Goal: Task Accomplishment & Management: Complete application form

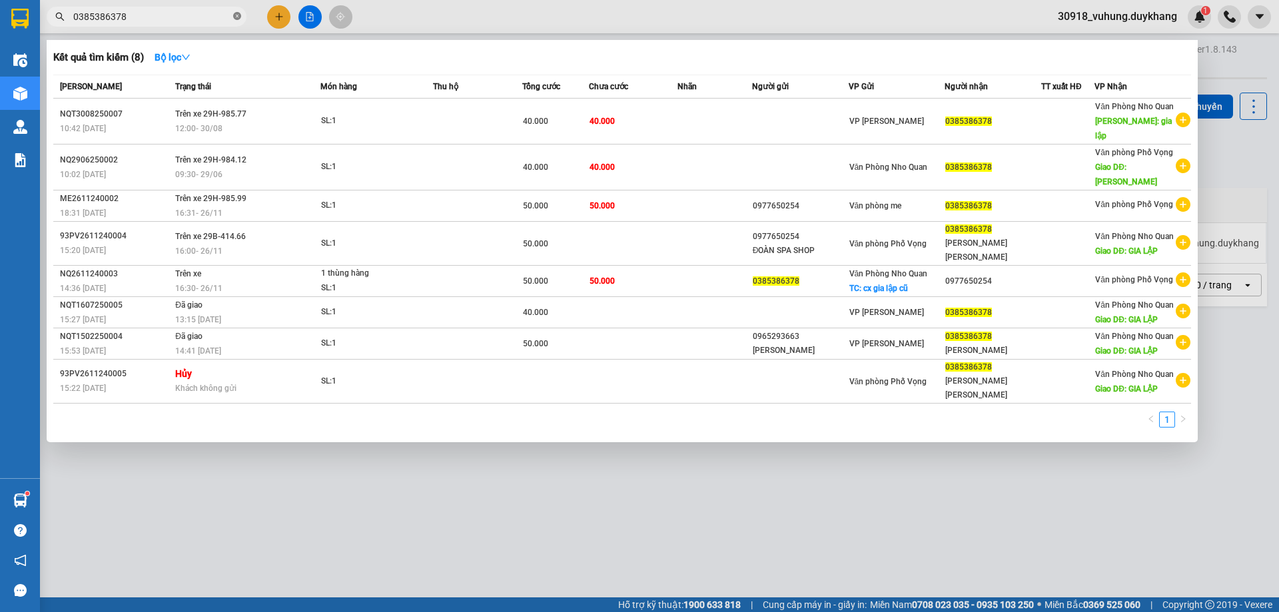
click at [235, 18] on icon "close-circle" at bounding box center [237, 16] width 8 height 8
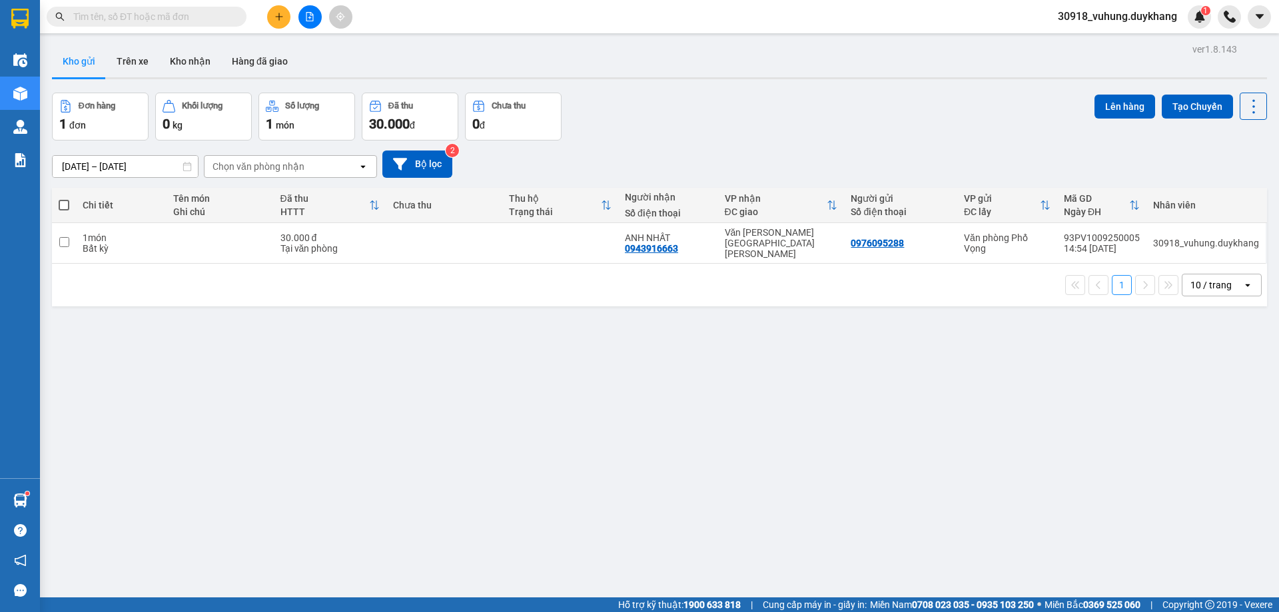
click at [180, 18] on input "text" at bounding box center [151, 16] width 157 height 15
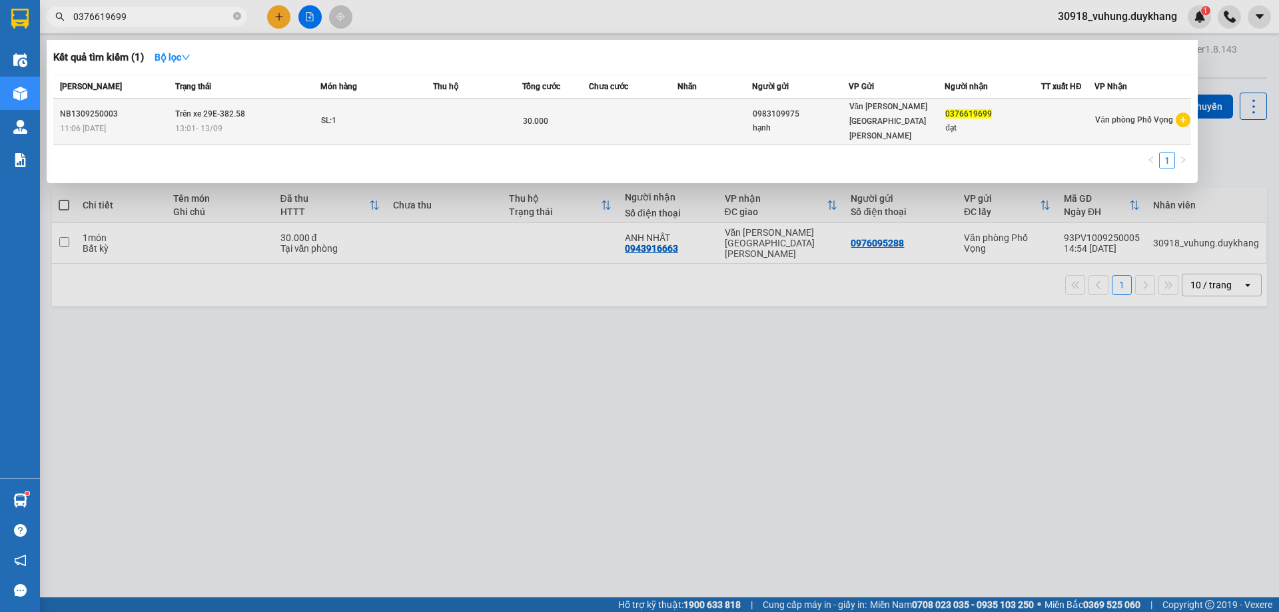
type input "0376619699"
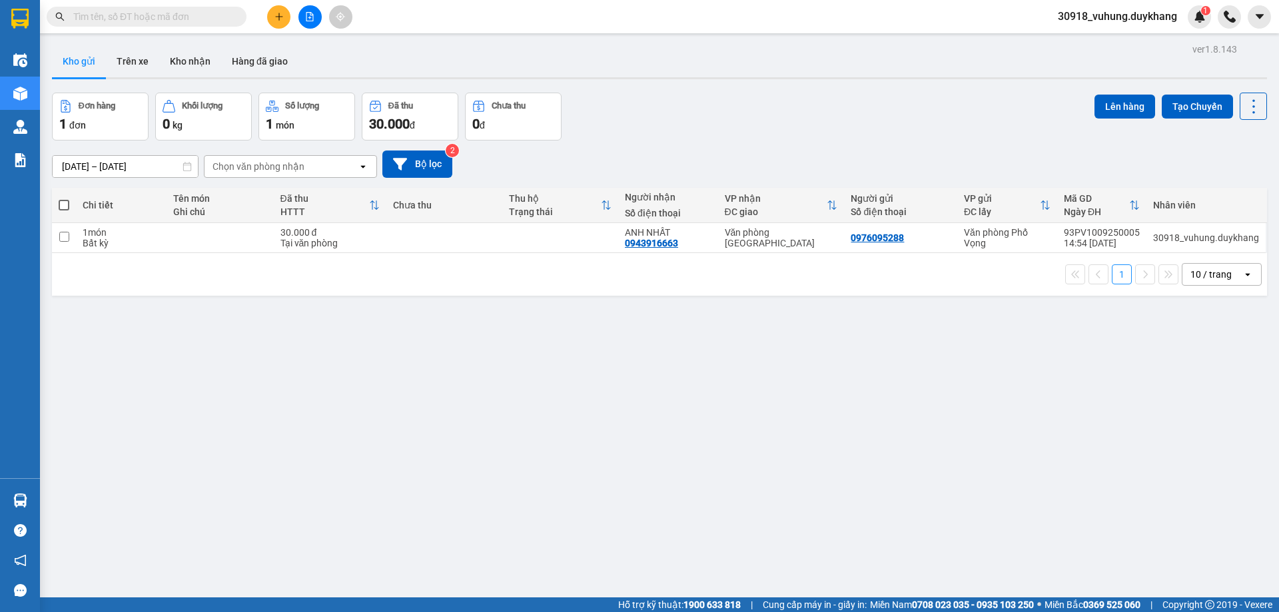
click at [278, 15] on icon "plus" at bounding box center [278, 16] width 9 height 9
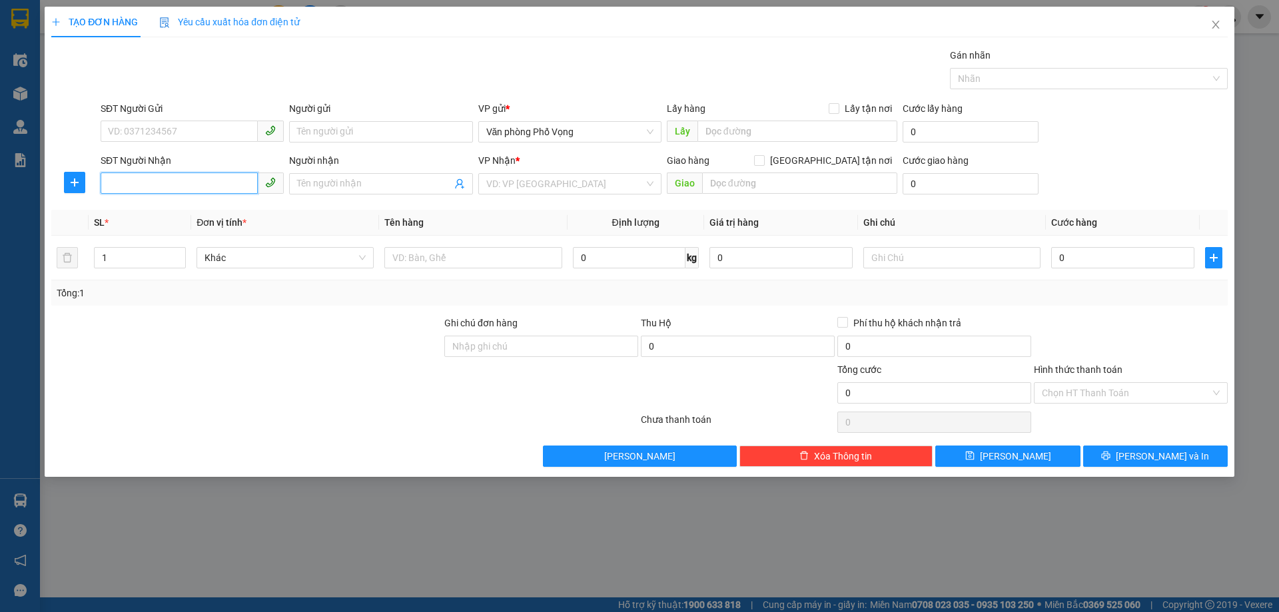
click at [211, 189] on input "SĐT Người Nhận" at bounding box center [179, 182] width 157 height 21
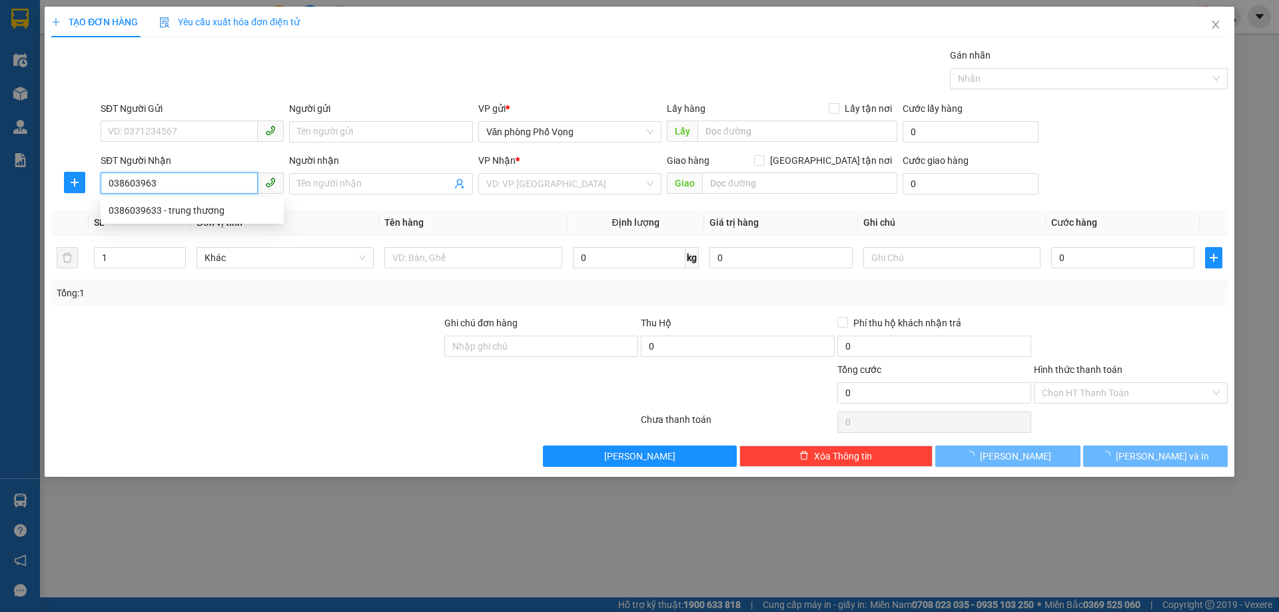
type input "0386039633"
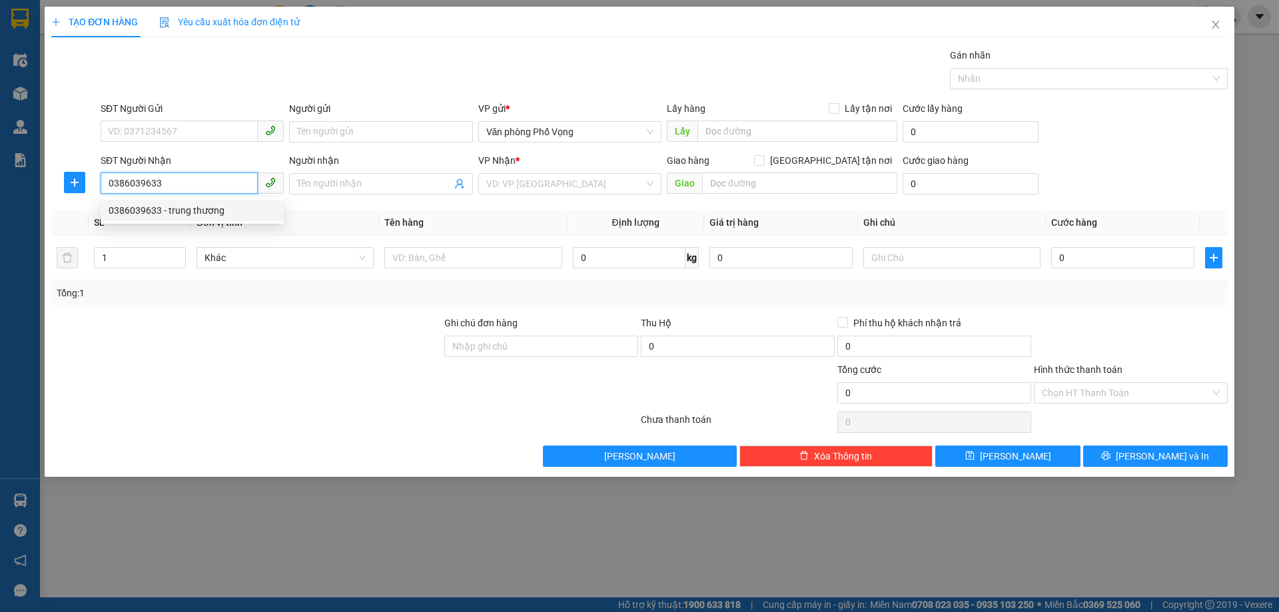
click at [216, 210] on div "0386039633 - trung thương" at bounding box center [192, 210] width 167 height 15
type input "trung thương"
type input "0386039633"
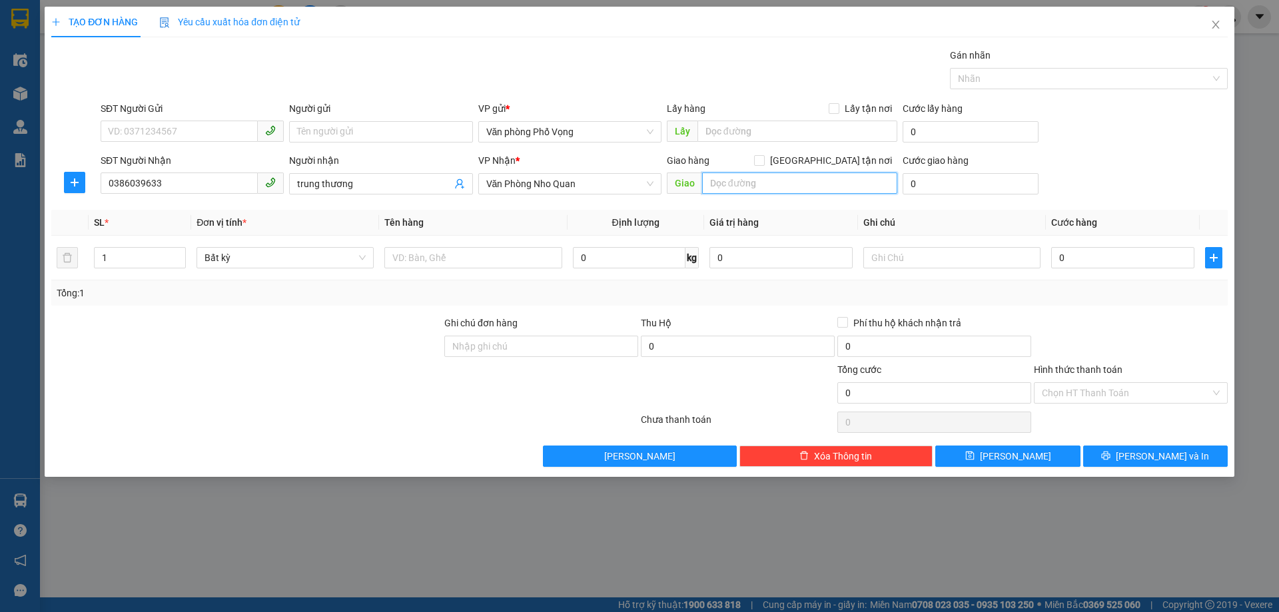
click at [786, 178] on input "text" at bounding box center [799, 182] width 195 height 21
type input "mặt đường lạc vân"
click at [947, 185] on input "0" at bounding box center [970, 183] width 136 height 21
type input "3"
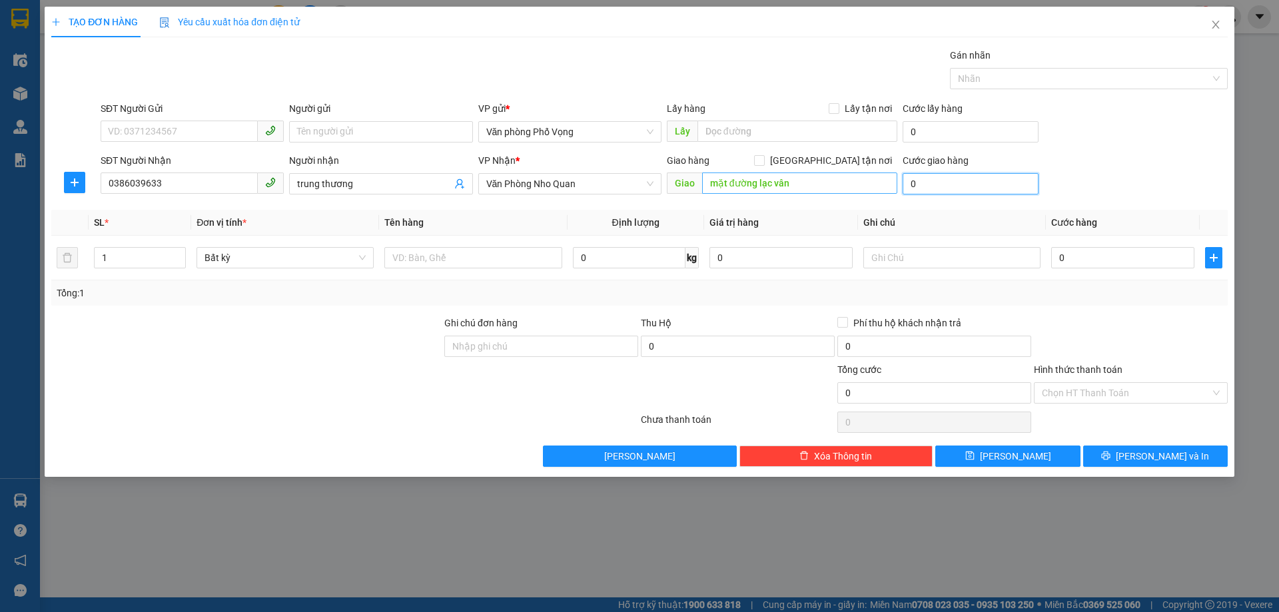
type input "3"
type input "30"
type input "30.000"
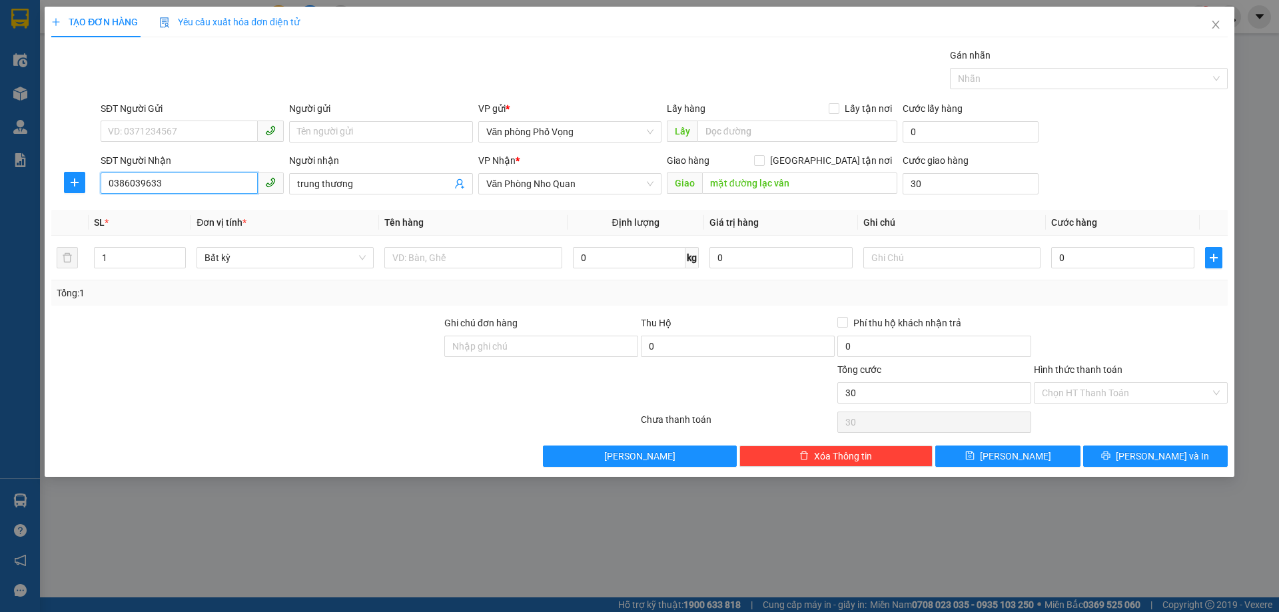
type input "30.000"
drag, startPoint x: 202, startPoint y: 185, endPoint x: 97, endPoint y: 186, distance: 105.9
click at [97, 186] on div "SĐT Người Nhận 0386039633 0386039633 Người nhận trung thương VP Nhận * Văn Phòn…" at bounding box center [639, 176] width 1179 height 47
click at [1004, 449] on button "Lưu" at bounding box center [1007, 455] width 145 height 21
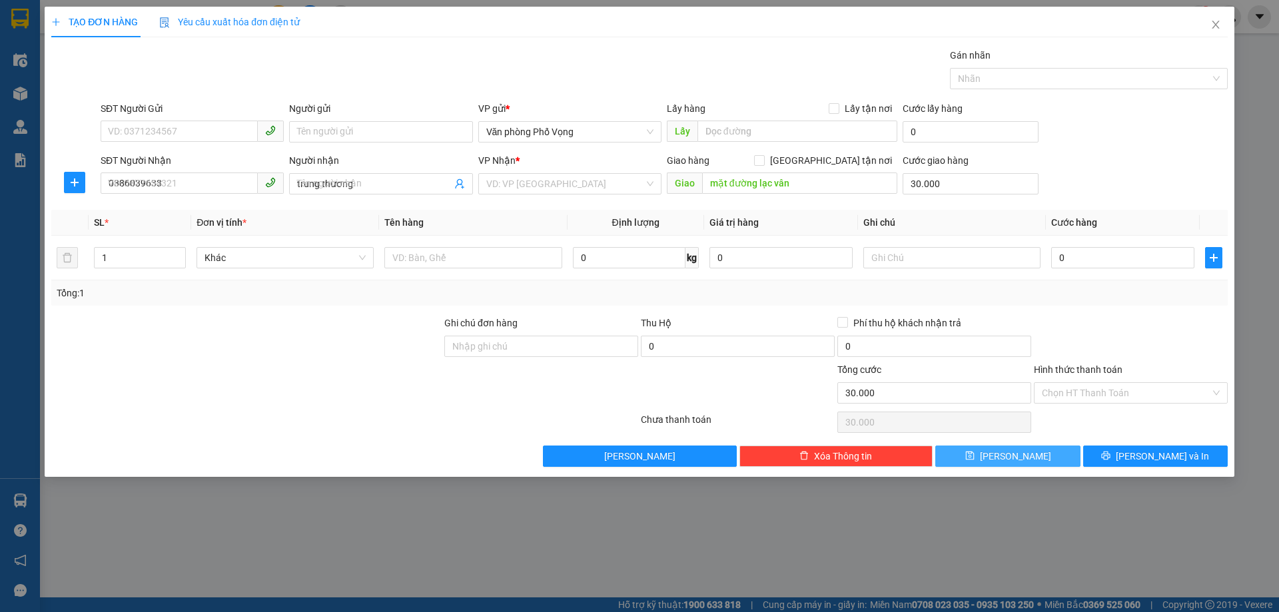
type input "0"
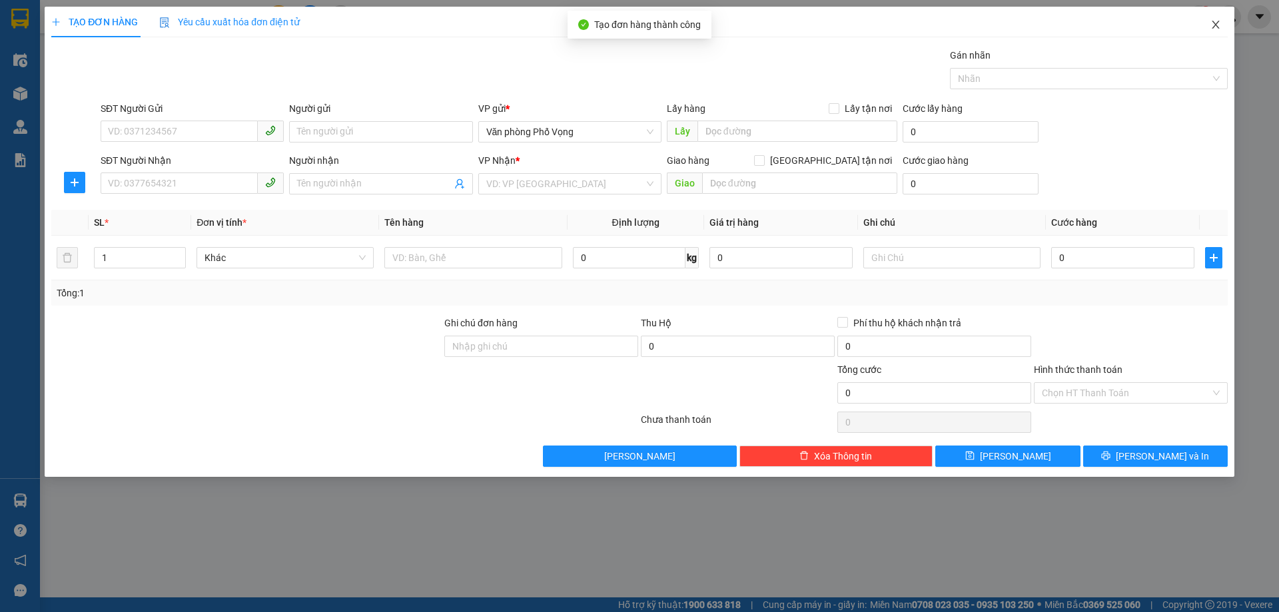
click at [1211, 24] on icon "close" at bounding box center [1215, 24] width 11 height 11
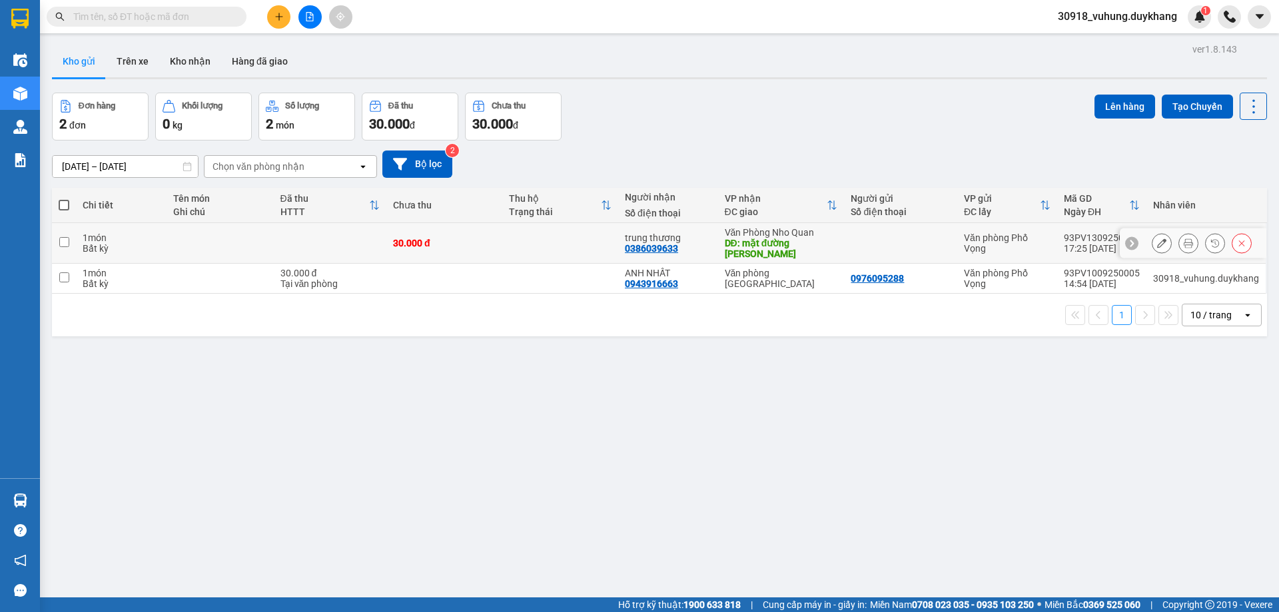
drag, startPoint x: 475, startPoint y: 244, endPoint x: 810, endPoint y: 194, distance: 338.8
click at [475, 244] on td "30.000 đ" at bounding box center [444, 243] width 116 height 41
checkbox input "true"
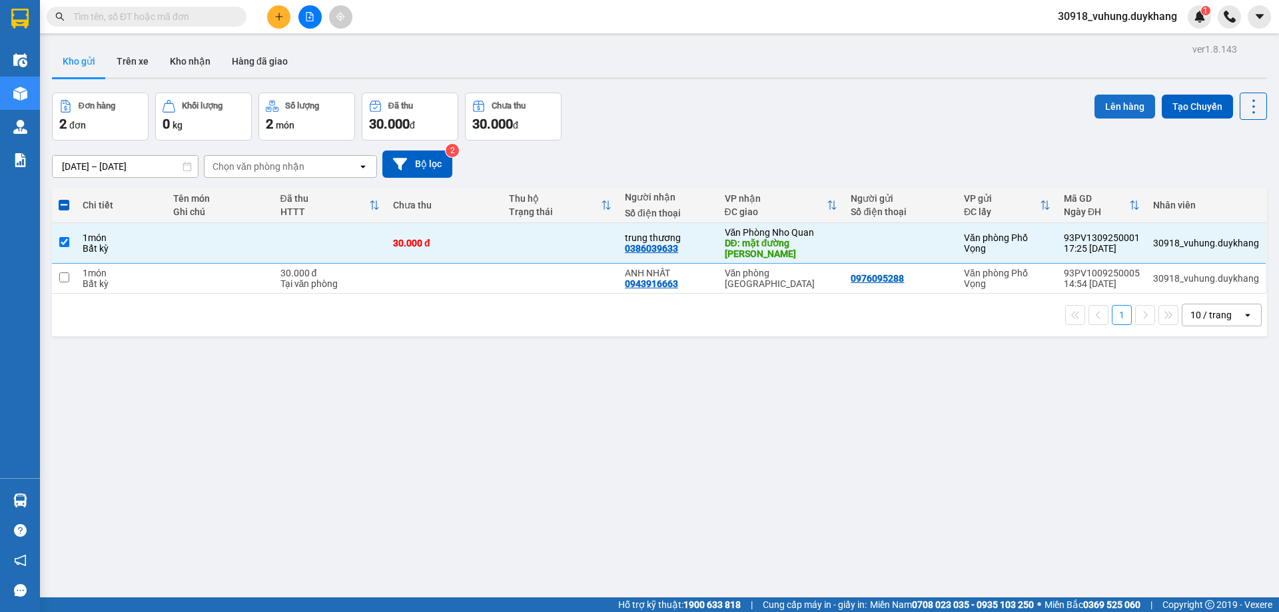
click at [1104, 103] on button "Lên hàng" at bounding box center [1124, 107] width 61 height 24
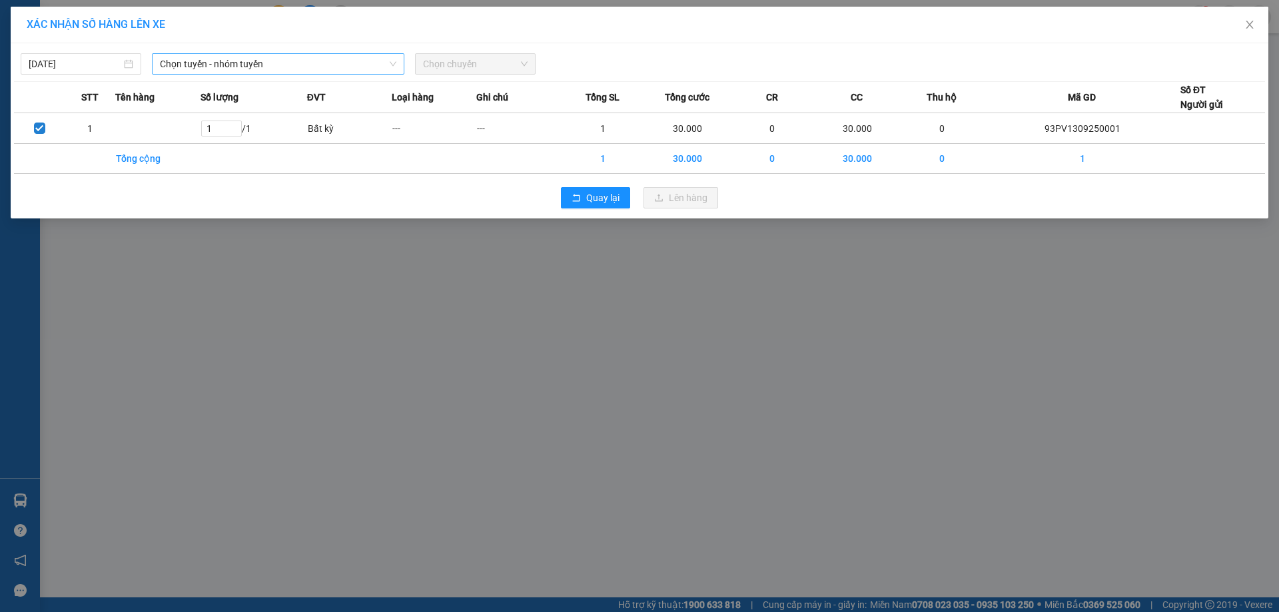
click at [266, 53] on div "Chọn tuyến - nhóm tuyến" at bounding box center [278, 63] width 252 height 21
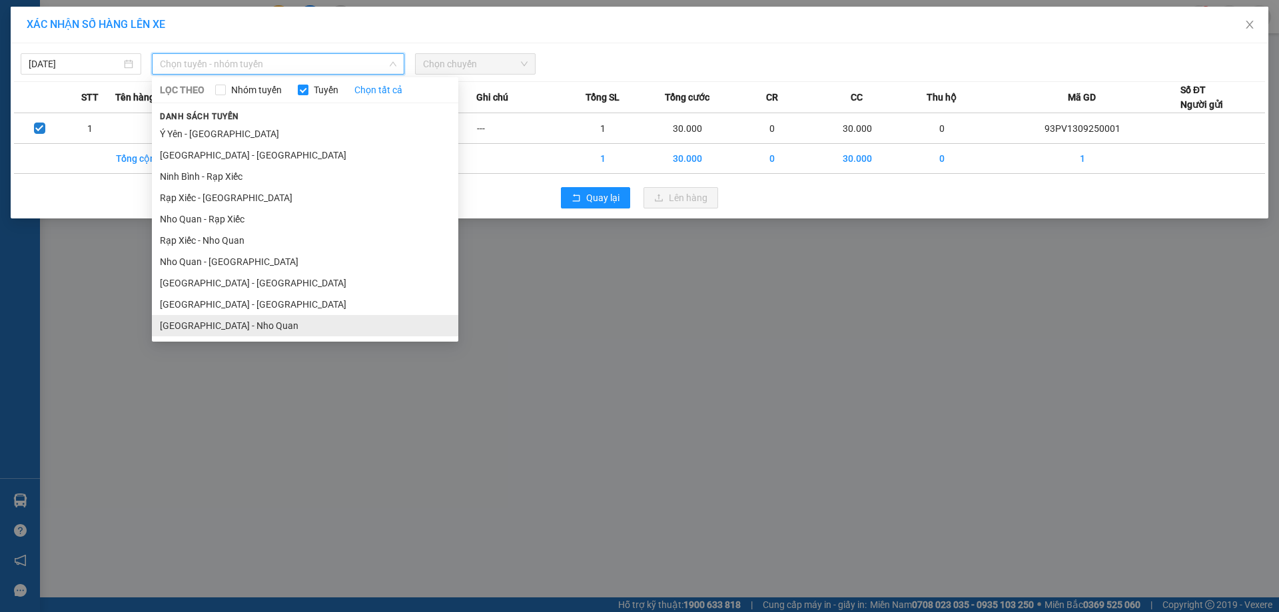
click at [230, 330] on li "Hà Nội - Nho Quan" at bounding box center [305, 325] width 306 height 21
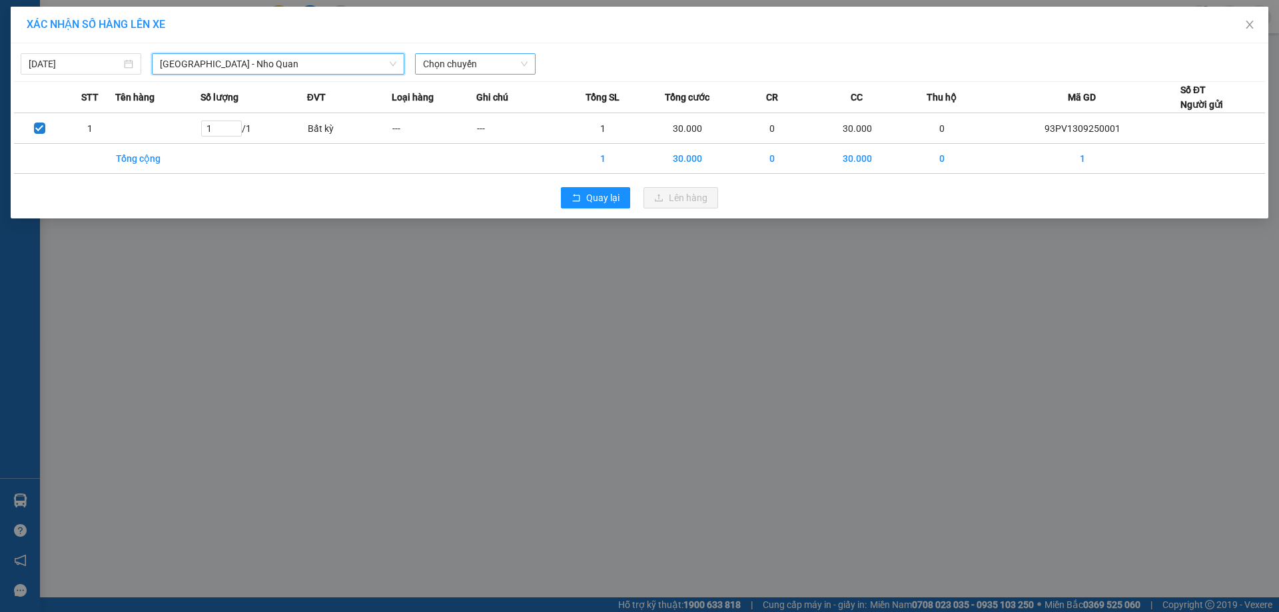
click at [477, 59] on span "Chọn chuyến" at bounding box center [475, 64] width 105 height 20
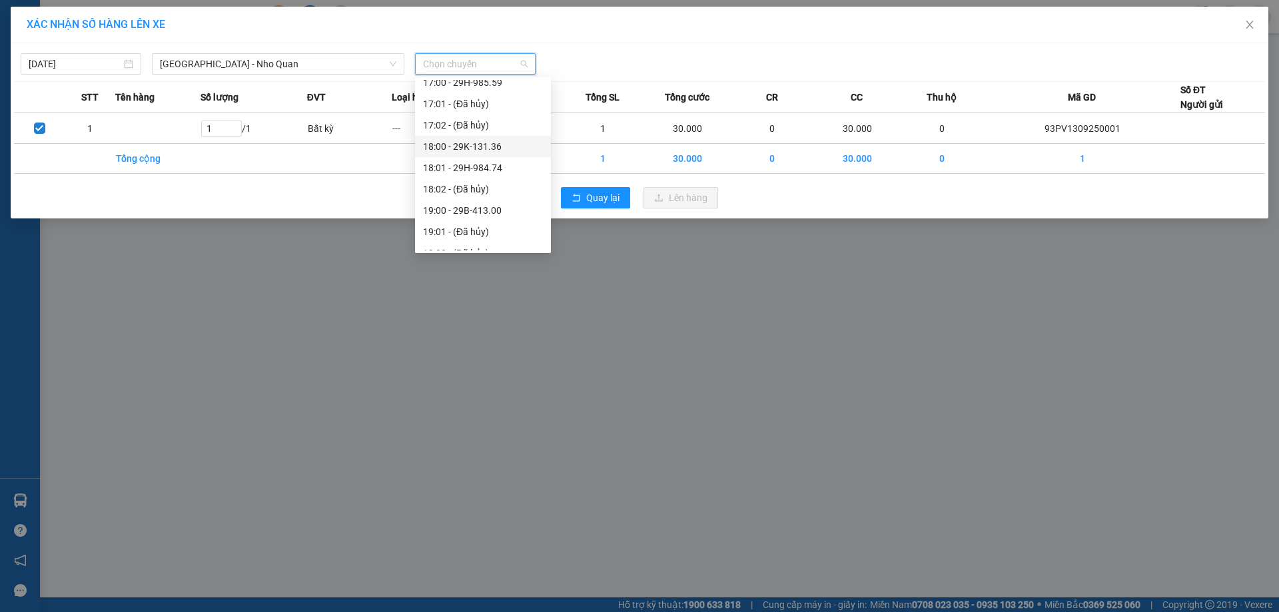
scroll to position [810, 0]
click at [502, 132] on div "19:00 - 29B-413.00" at bounding box center [483, 133] width 120 height 15
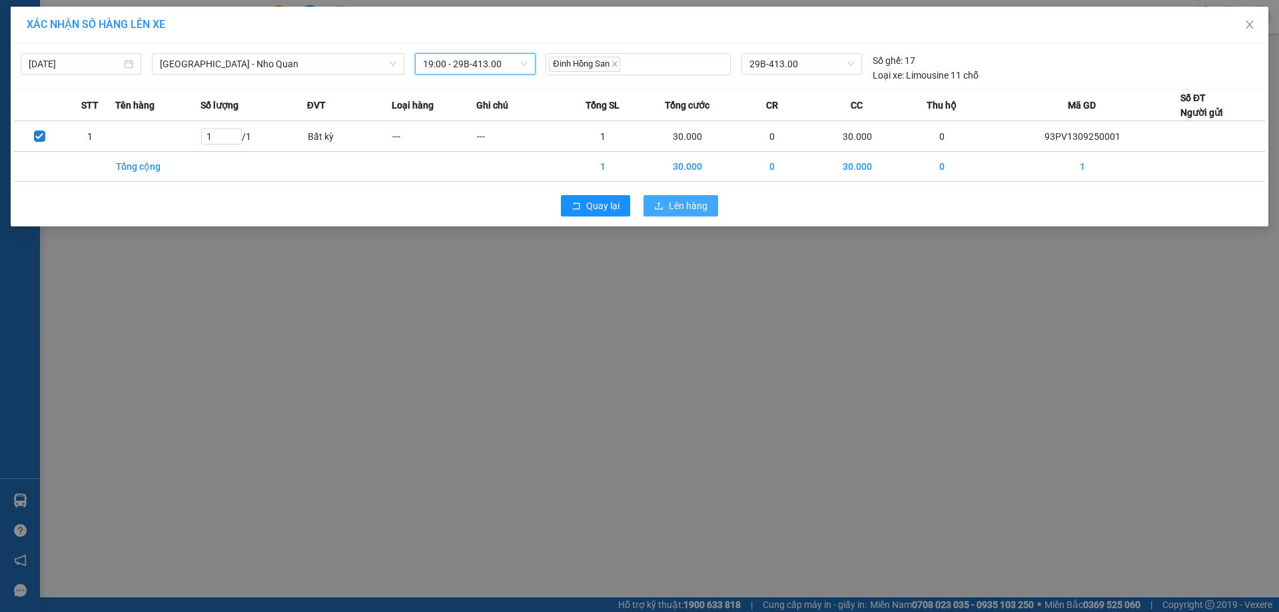
click at [698, 210] on span "Lên hàng" at bounding box center [688, 205] width 39 height 15
